Goal: Check status: Check status

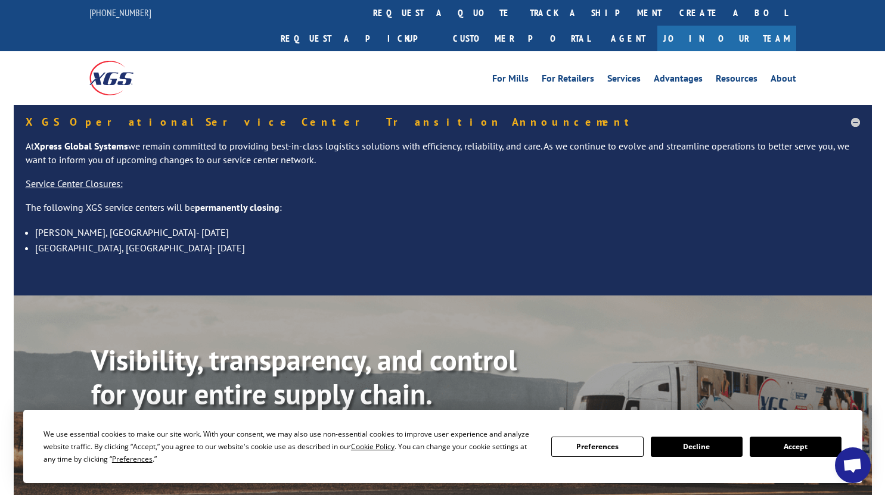
click at [787, 447] on button "Accept" at bounding box center [796, 447] width 92 height 20
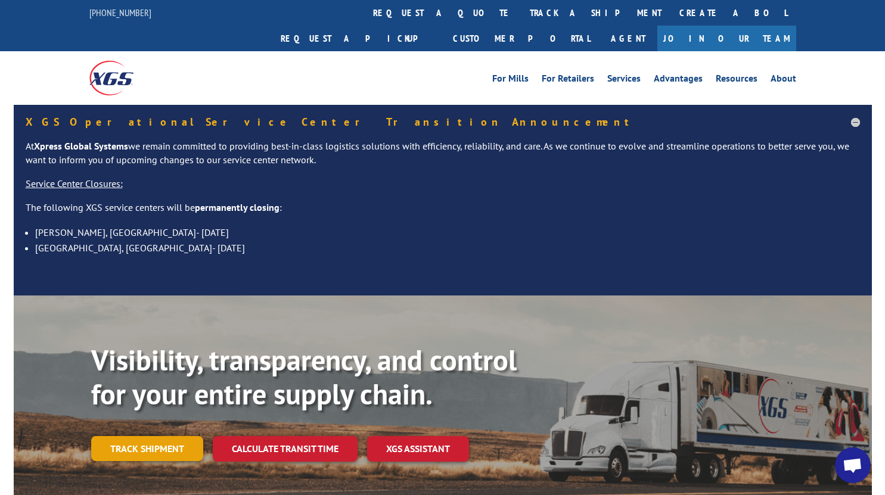
click at [135, 436] on link "Track shipment" at bounding box center [147, 448] width 112 height 25
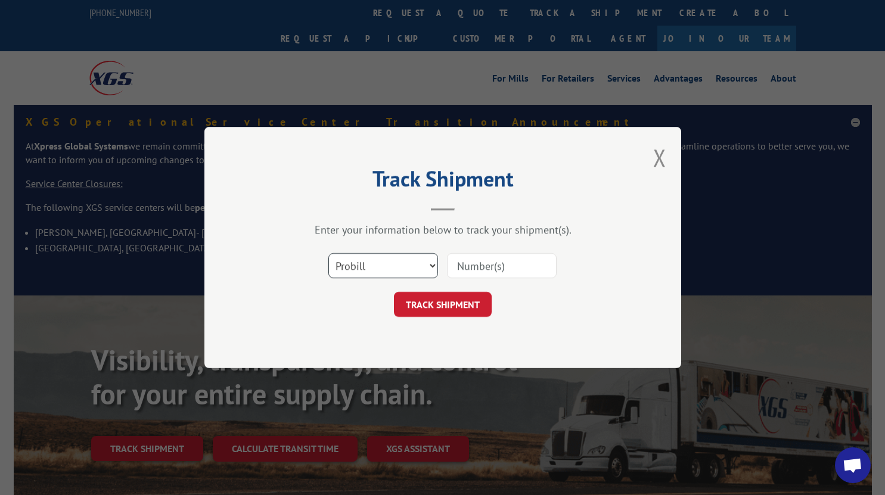
click at [378, 272] on select "Select category... Probill BOL PO" at bounding box center [384, 265] width 110 height 25
select select "po"
click at [329, 253] on select "Select category... Probill BOL PO" at bounding box center [384, 265] width 110 height 25
click at [470, 264] on input at bounding box center [502, 265] width 110 height 25
paste input "55529031"
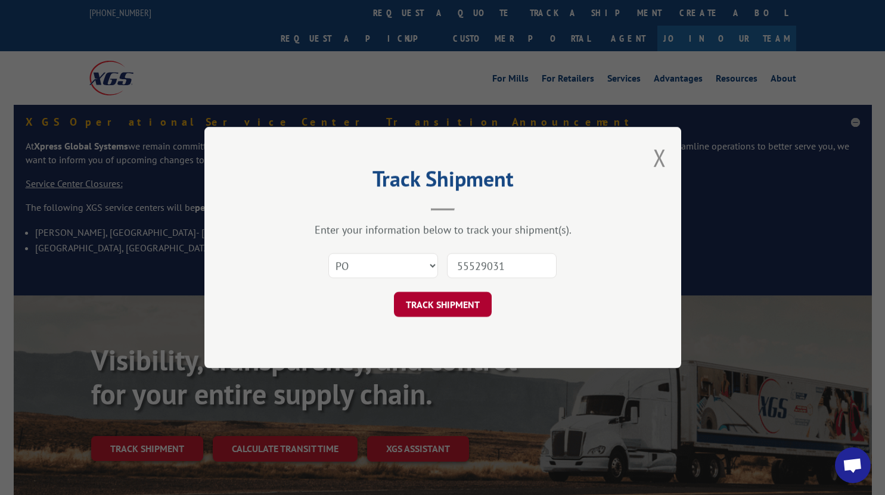
type input "55529031"
click at [408, 310] on button "TRACK SHIPMENT" at bounding box center [443, 304] width 98 height 25
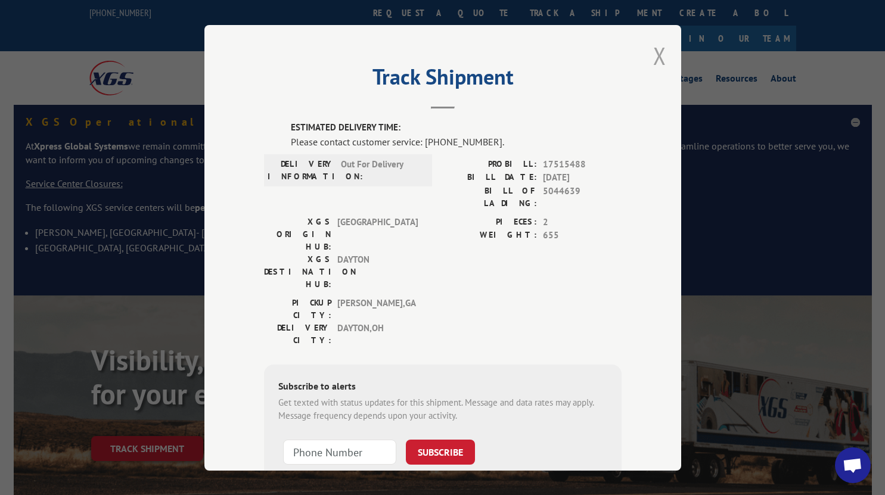
click at [659, 55] on button "Close modal" at bounding box center [659, 56] width 13 height 32
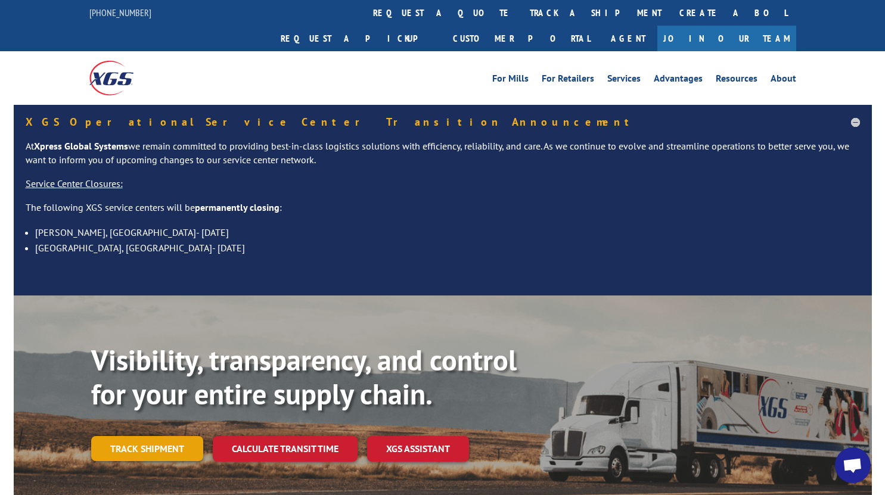
click at [141, 436] on link "Track shipment" at bounding box center [147, 448] width 112 height 25
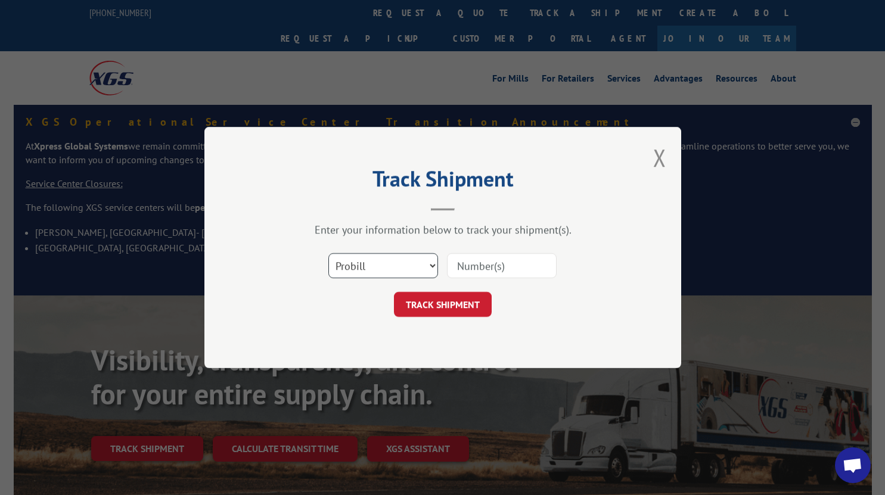
click at [379, 269] on select "Select category... Probill BOL PO" at bounding box center [384, 265] width 110 height 25
select select "po"
click at [329, 253] on select "Select category... Probill BOL PO" at bounding box center [384, 265] width 110 height 25
click at [481, 261] on input at bounding box center [502, 265] width 110 height 25
paste input "43533476"
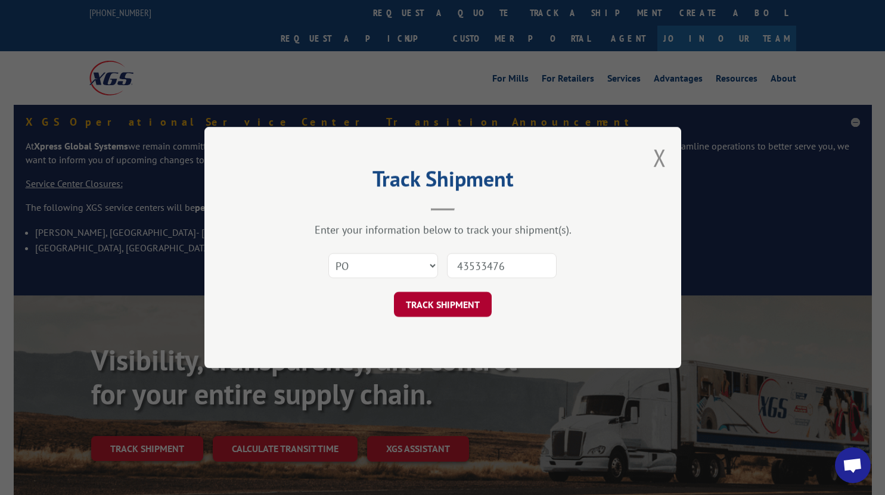
type input "43533476"
click at [428, 309] on button "TRACK SHIPMENT" at bounding box center [443, 304] width 98 height 25
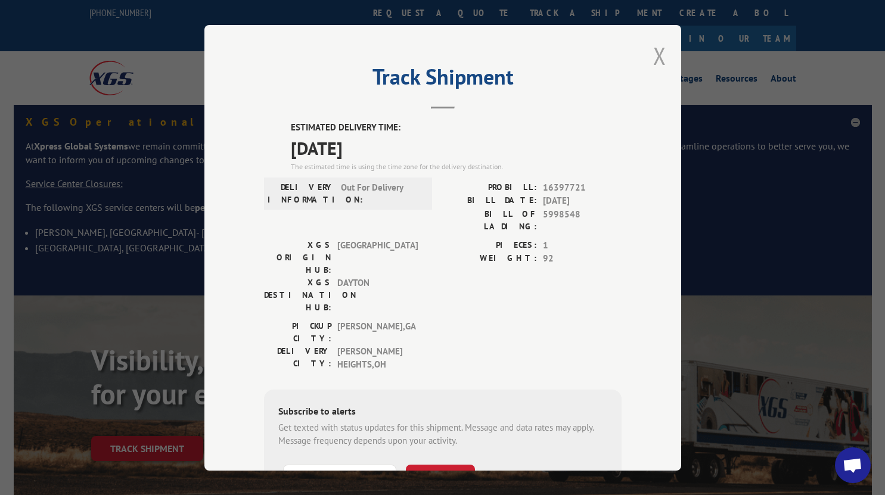
click at [653, 54] on button "Close modal" at bounding box center [659, 56] width 13 height 32
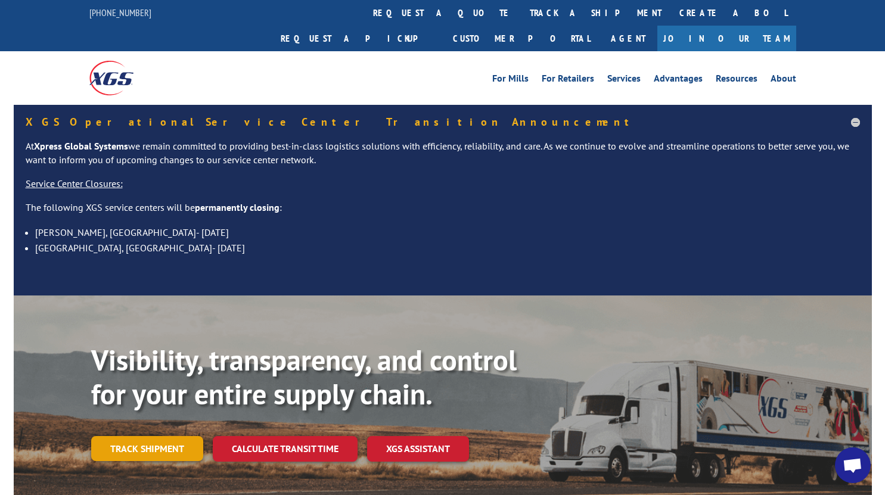
click at [142, 436] on link "Track shipment" at bounding box center [147, 448] width 112 height 25
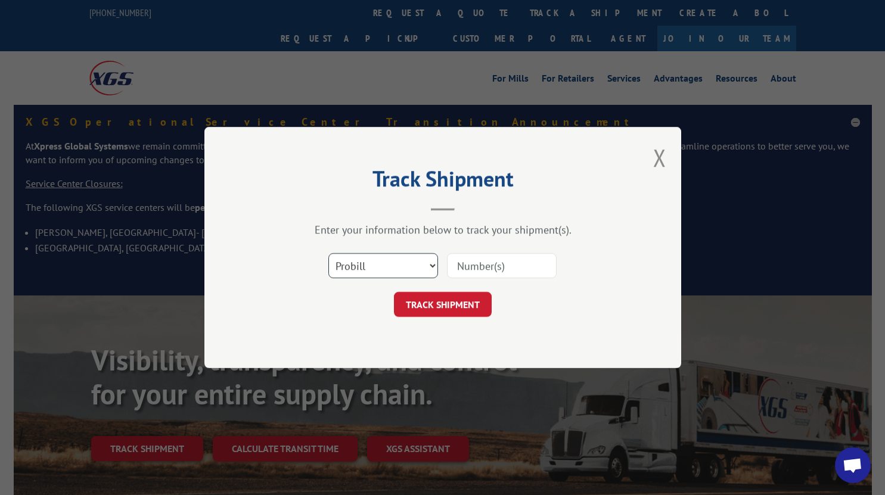
click at [395, 269] on select "Select category... Probill BOL PO" at bounding box center [384, 265] width 110 height 25
select select "po"
click at [329, 253] on select "Select category... Probill BOL PO" at bounding box center [384, 265] width 110 height 25
click at [481, 266] on input at bounding box center [502, 265] width 110 height 25
paste input "55529213"
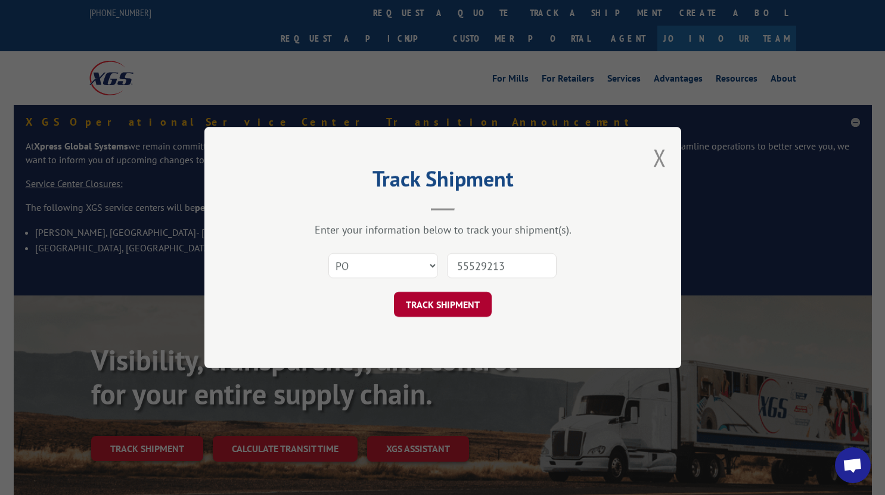
type input "55529213"
click at [410, 315] on button "TRACK SHIPMENT" at bounding box center [443, 304] width 98 height 25
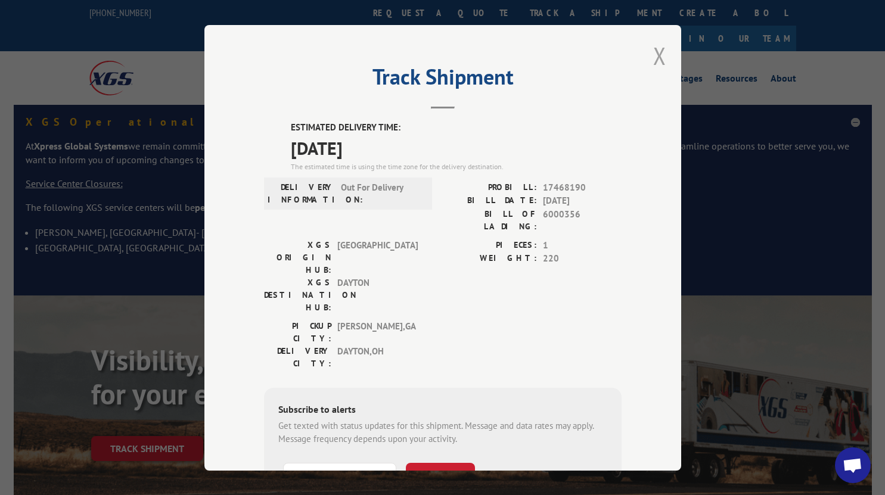
click at [653, 53] on button "Close modal" at bounding box center [659, 56] width 13 height 32
